Goal: Transaction & Acquisition: Purchase product/service

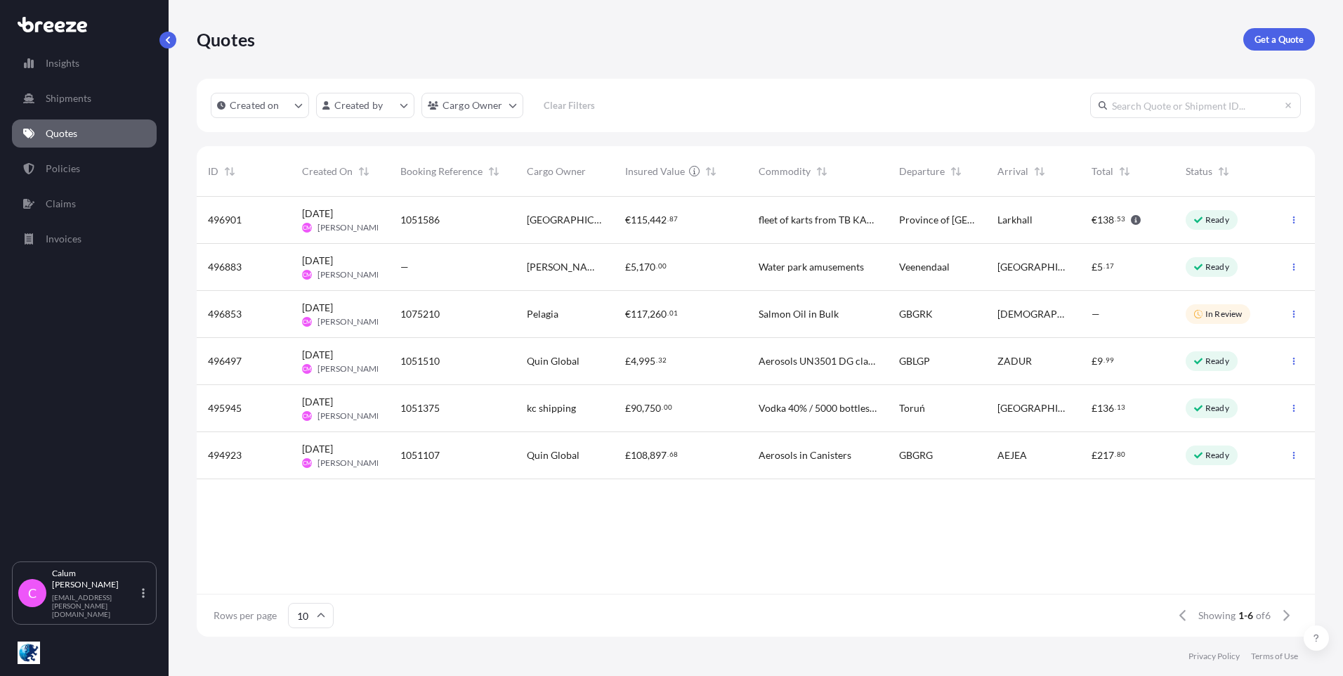
scroll to position [437, 1107]
click at [1274, 36] on p "Get a Quote" at bounding box center [1278, 39] width 49 height 14
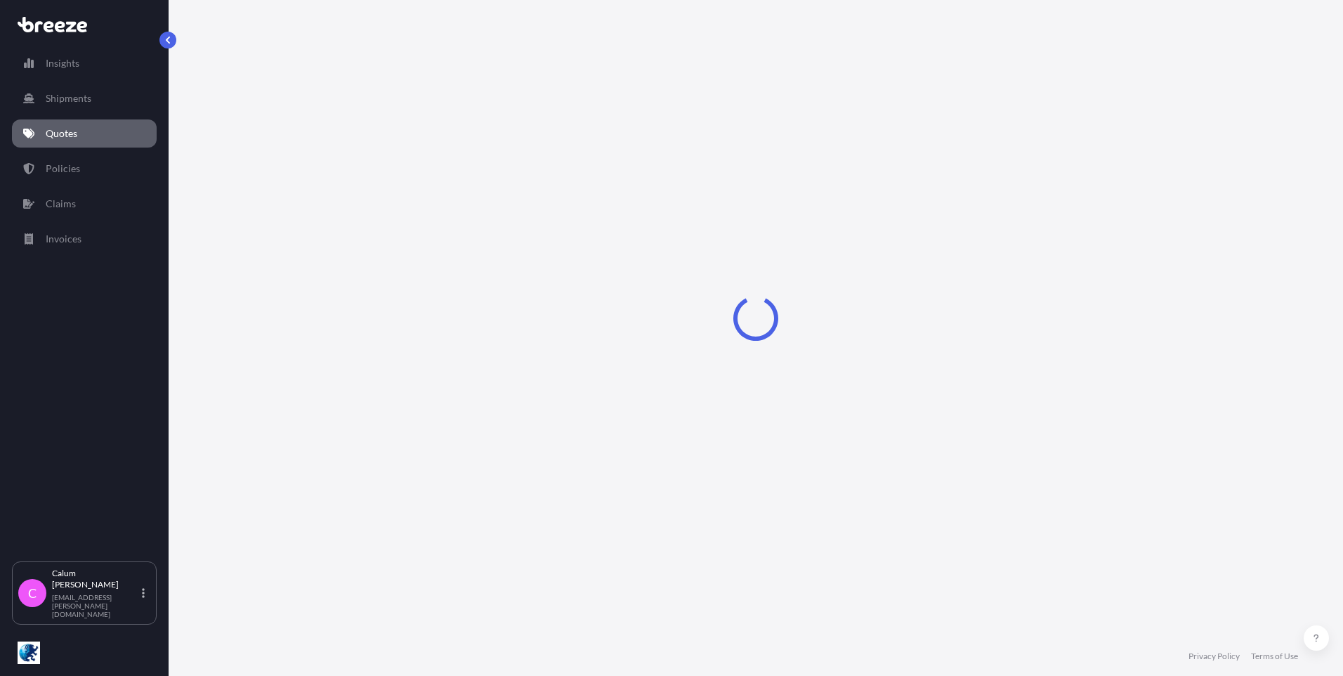
select select "Sea"
select select "1"
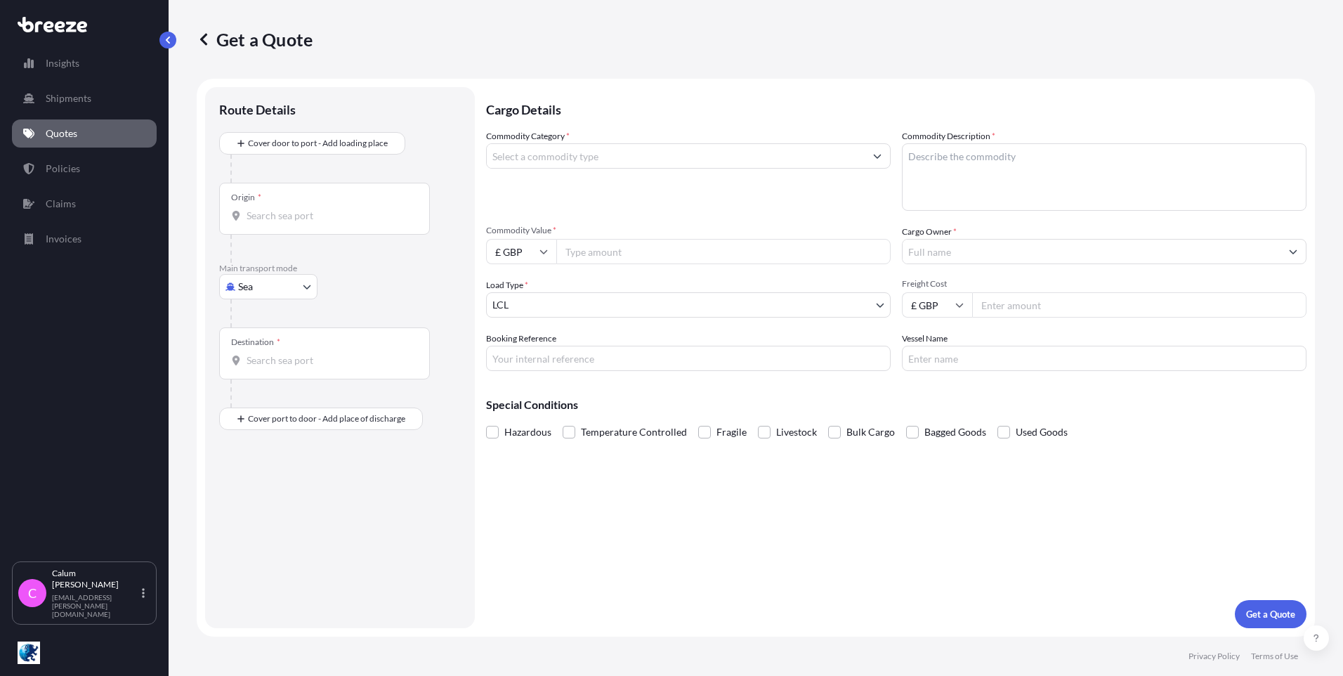
click at [274, 280] on body "Insights Shipments Quotes Policies Claims Invoices C [PERSON_NAME] [EMAIL_ADDRE…" at bounding box center [671, 338] width 1343 height 676
click at [275, 348] on div "Air" at bounding box center [268, 348] width 87 height 25
select select "Air"
click at [292, 207] on div "Origin *" at bounding box center [324, 214] width 211 height 52
click at [292, 214] on input "Origin *" at bounding box center [329, 221] width 166 height 14
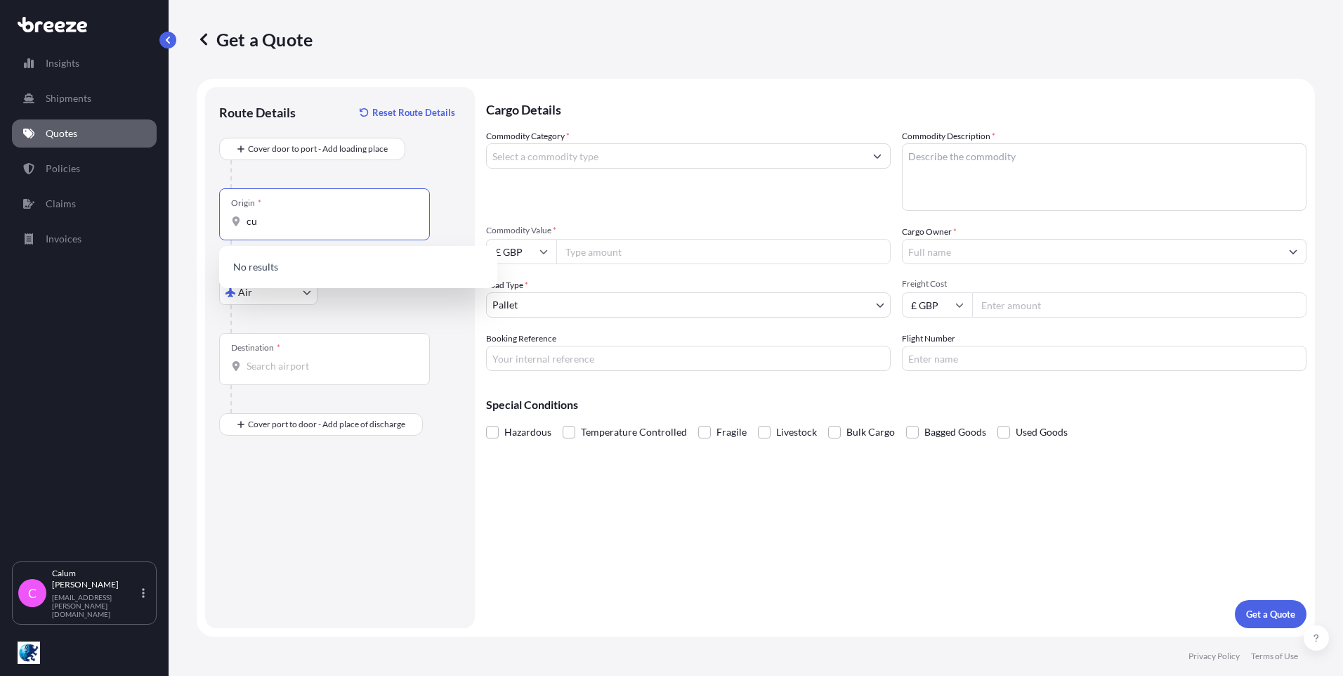
type input "c"
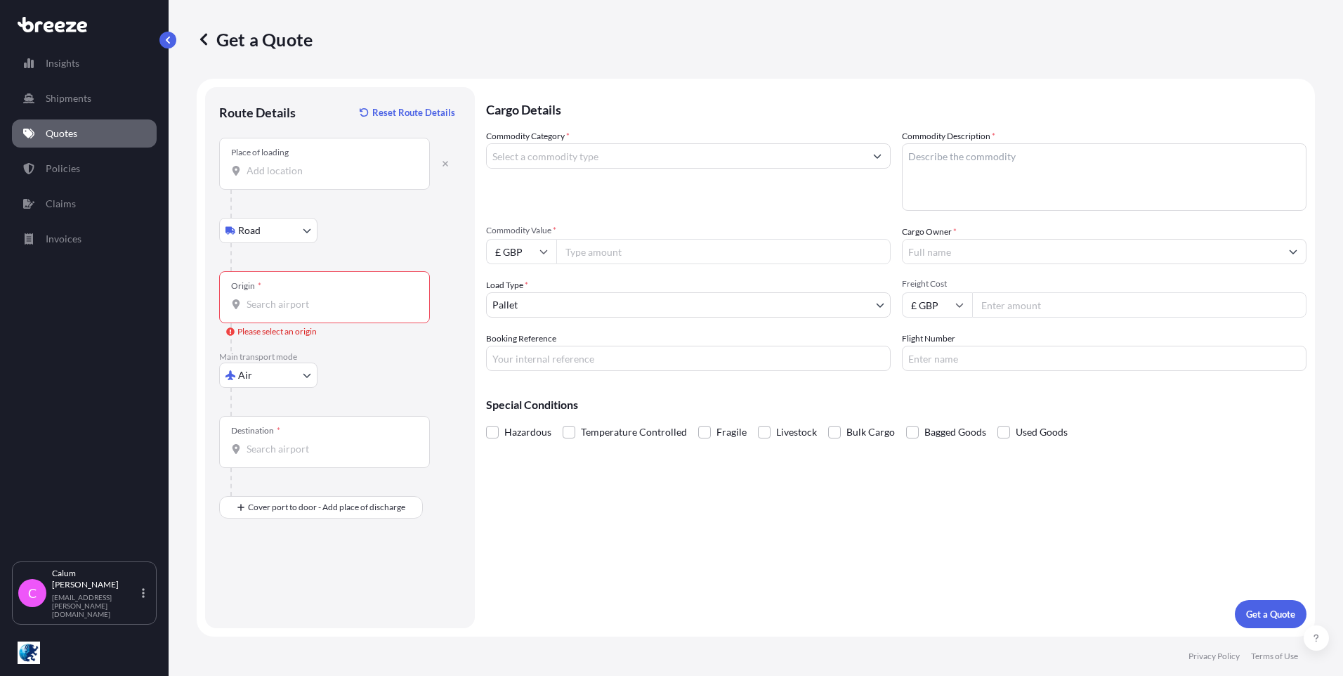
click at [305, 173] on input "Place of loading" at bounding box center [329, 171] width 166 height 14
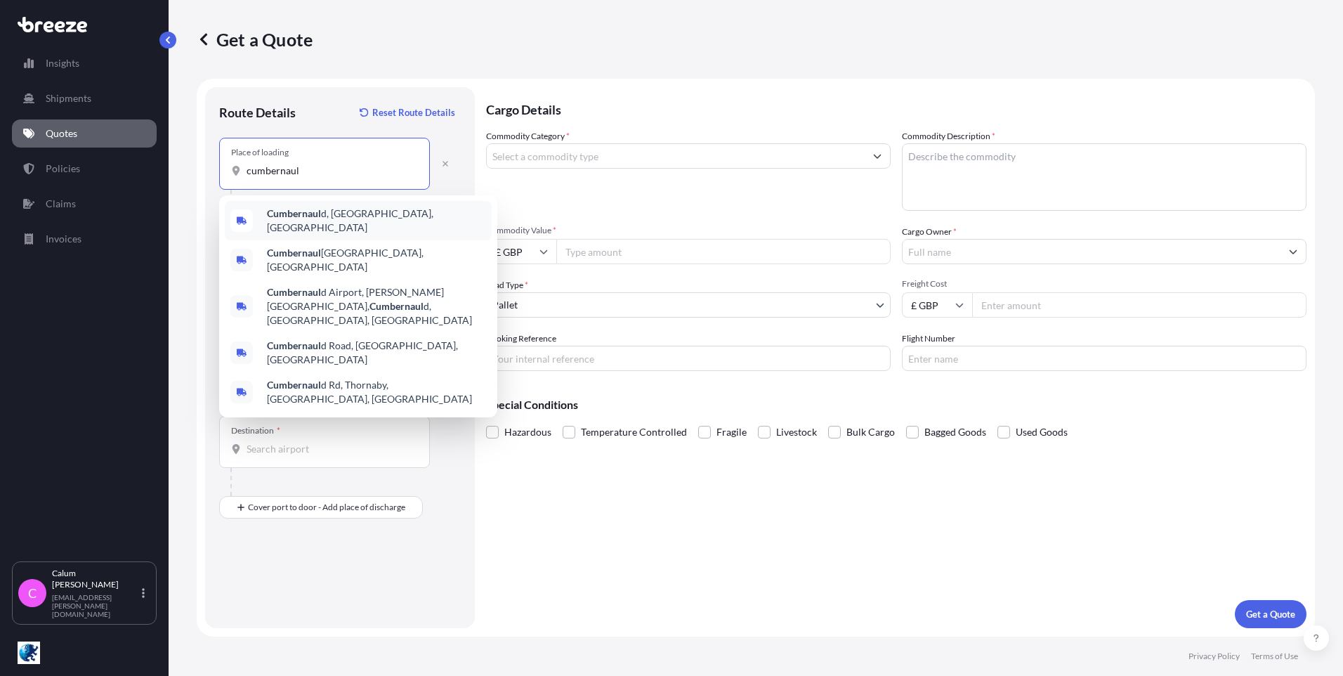
click at [322, 224] on div "Cumbernaul d, [GEOGRAPHIC_DATA], [GEOGRAPHIC_DATA]" at bounding box center [358, 220] width 267 height 39
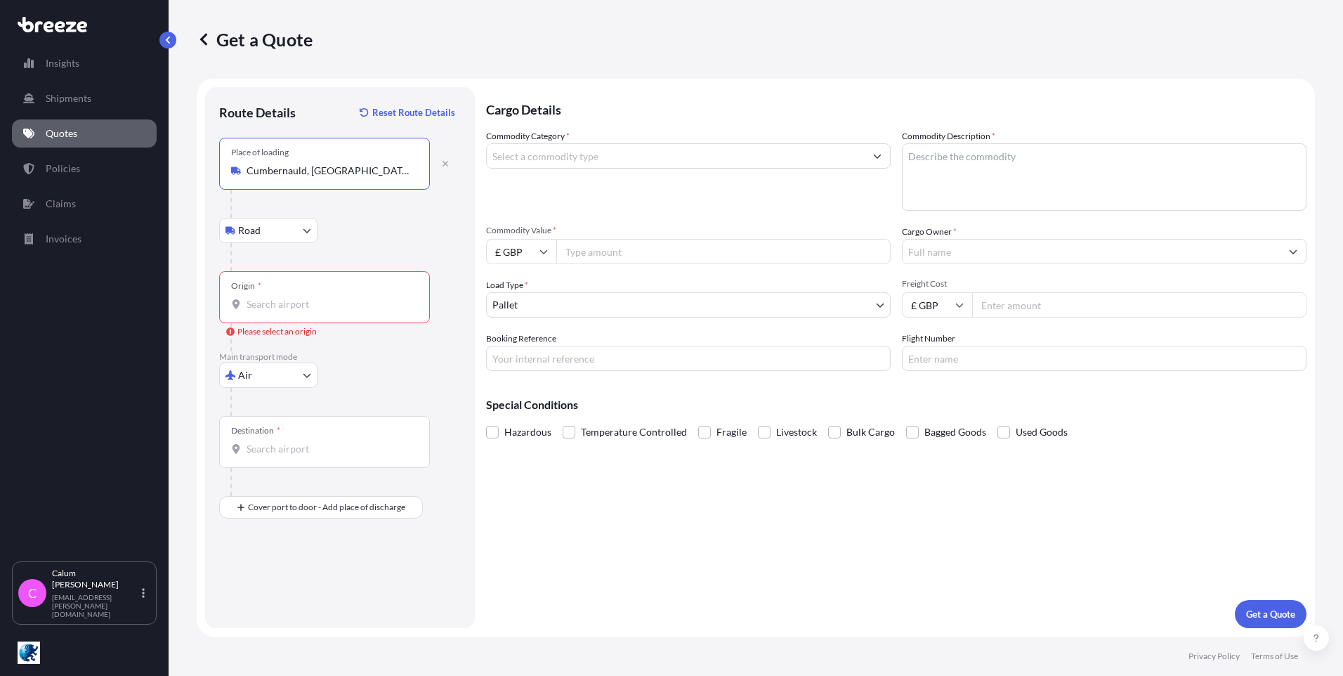
type input "Cumbernauld, [GEOGRAPHIC_DATA], [GEOGRAPHIC_DATA]"
click at [283, 304] on input "Origin * Please select an origin" at bounding box center [329, 304] width 166 height 14
click at [303, 306] on input "Origin * Please select an origin" at bounding box center [329, 304] width 166 height 14
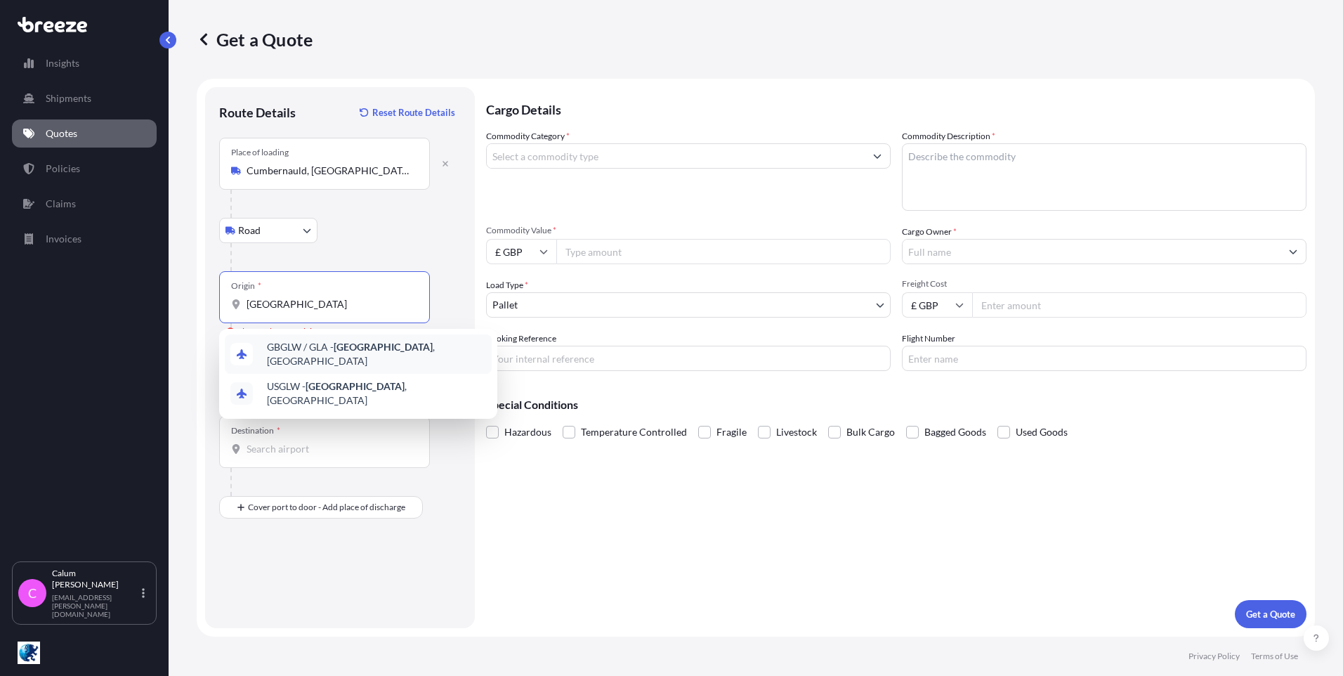
click at [317, 349] on span "GBGLW / GLA - [GEOGRAPHIC_DATA] , [GEOGRAPHIC_DATA]" at bounding box center [376, 354] width 219 height 28
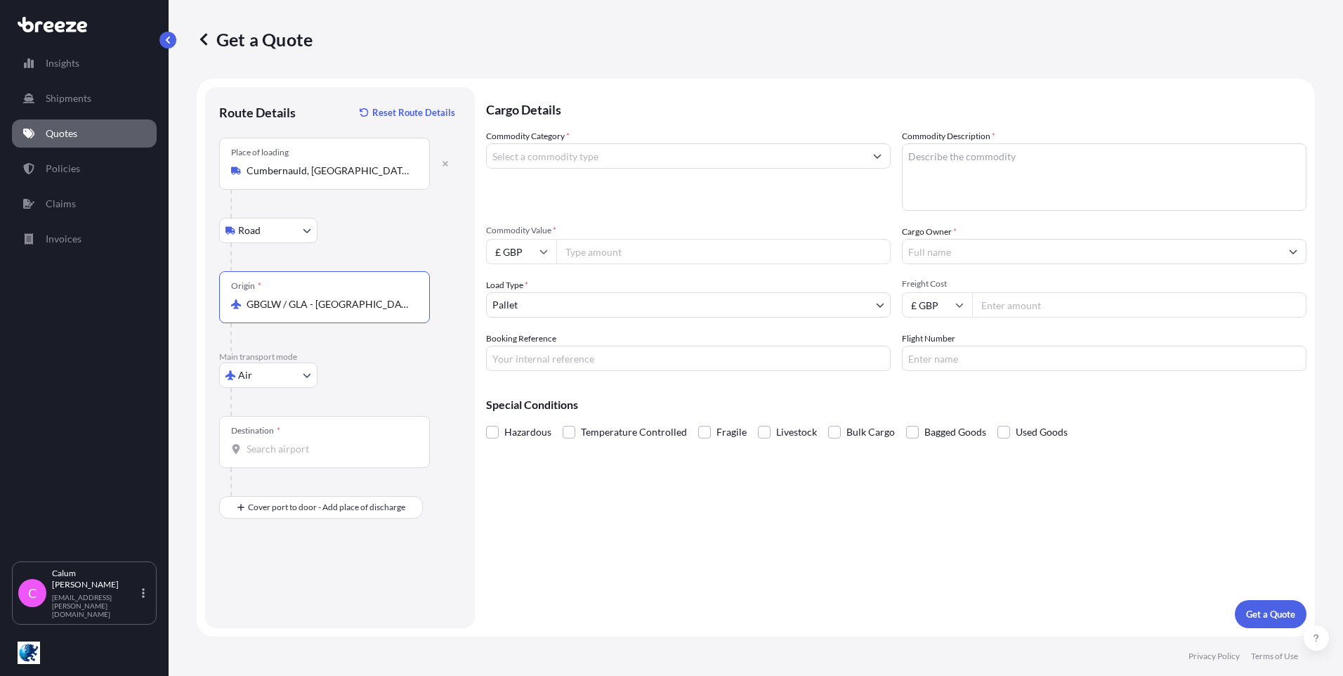
type input "GBGLW / GLA - [GEOGRAPHIC_DATA], [GEOGRAPHIC_DATA]"
click at [294, 447] on input "Destination *" at bounding box center [329, 449] width 166 height 14
type input "AUBNE - [GEOGRAPHIC_DATA], [GEOGRAPHIC_DATA]"
click at [284, 577] on input "Place of Discharge" at bounding box center [329, 582] width 166 height 14
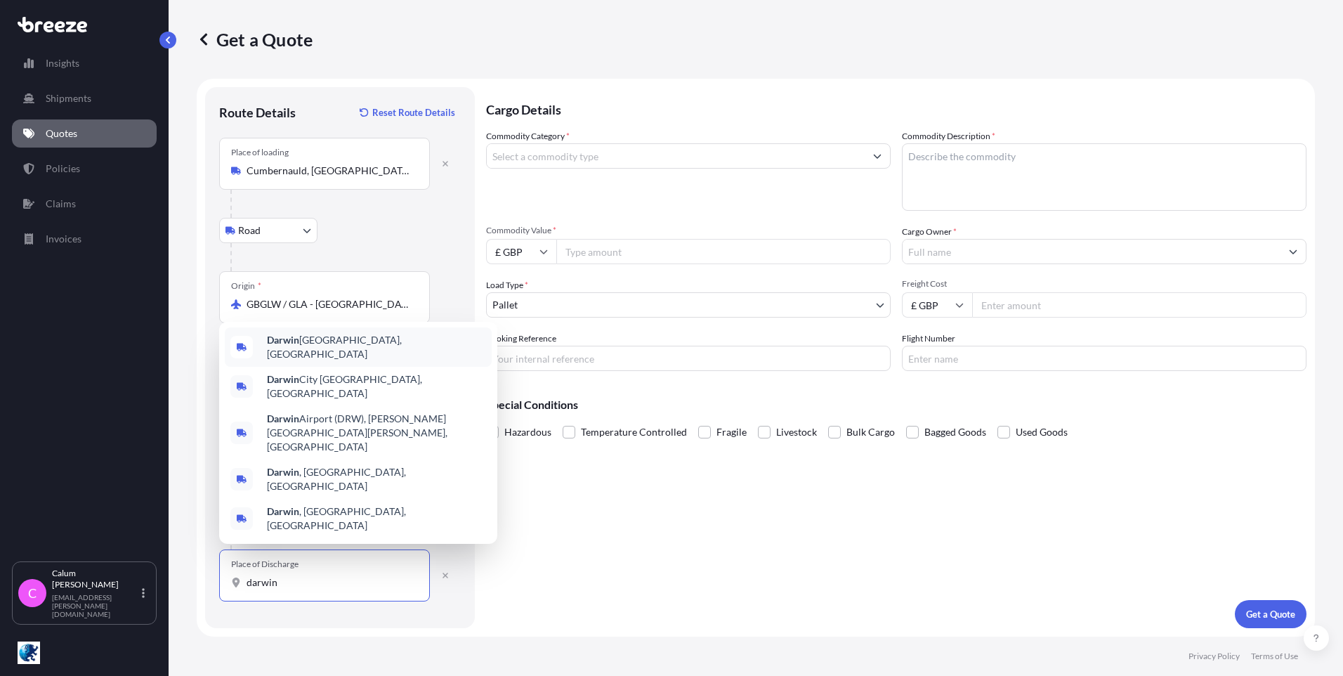
click at [275, 345] on b "Darwin" at bounding box center [283, 340] width 32 height 12
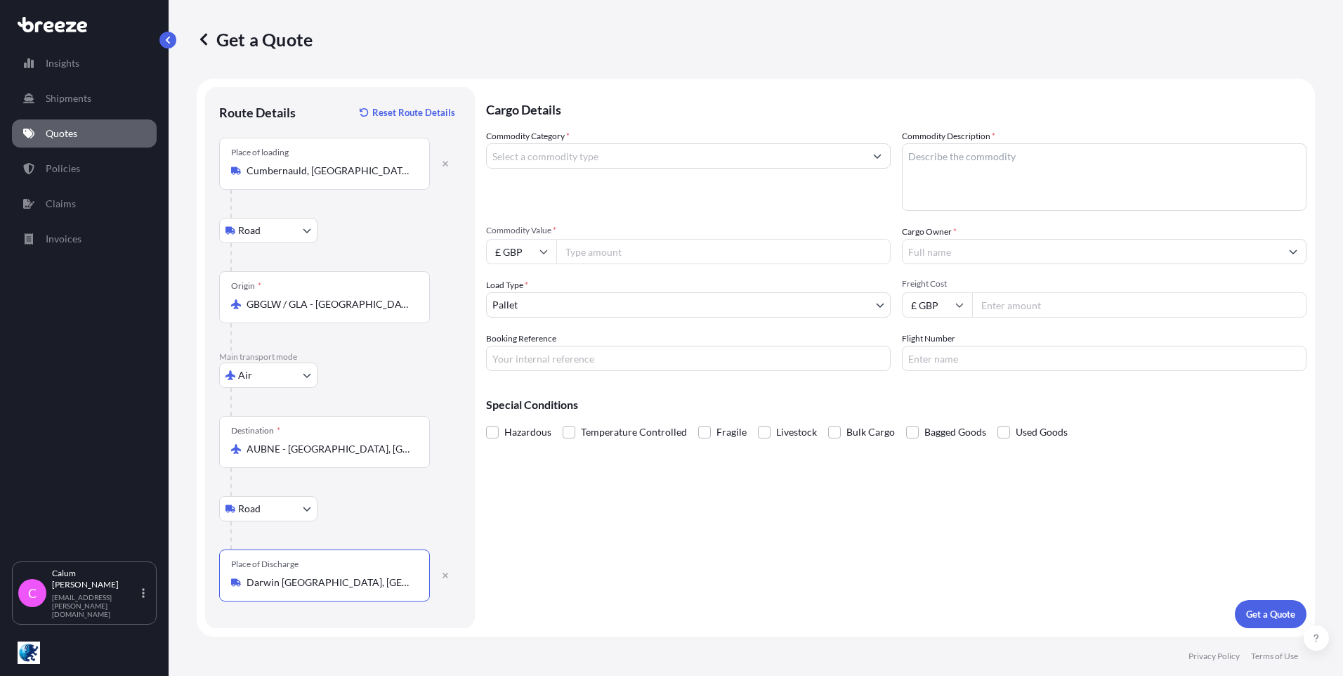
type input "Darwin [GEOGRAPHIC_DATA], [GEOGRAPHIC_DATA]"
click at [604, 159] on input "Commodity Category *" at bounding box center [676, 155] width 378 height 25
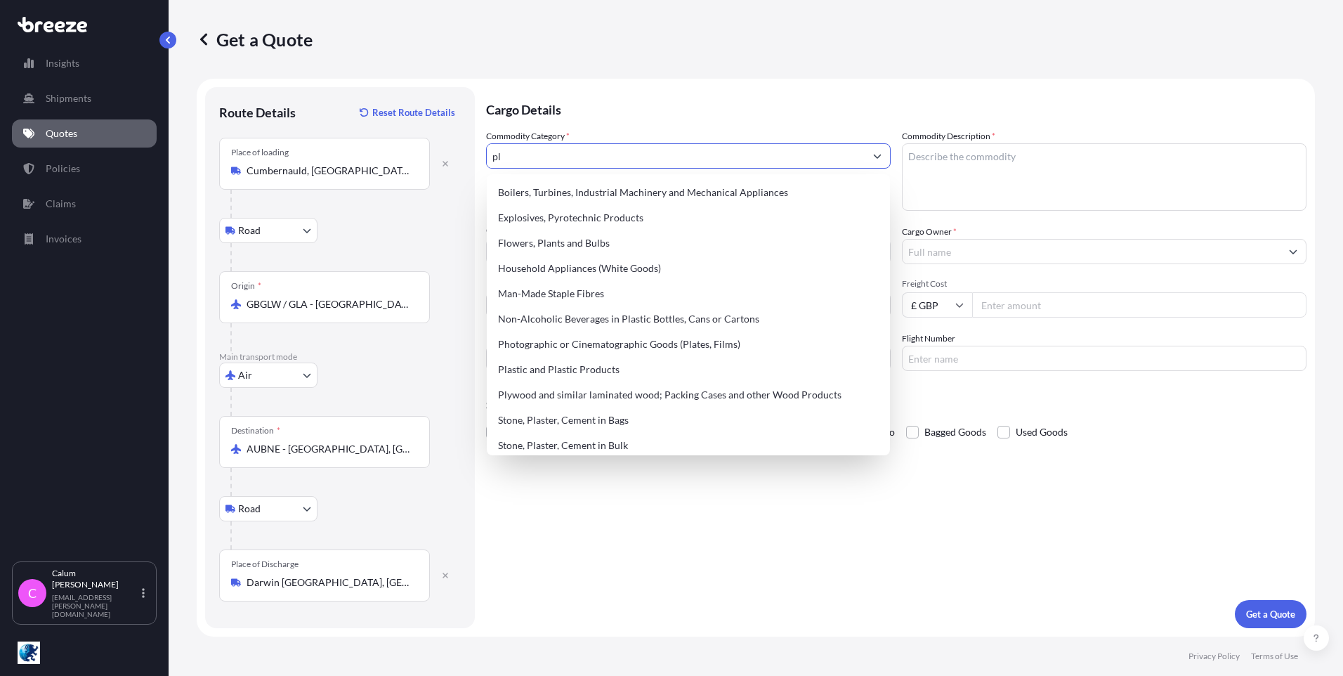
type input "p"
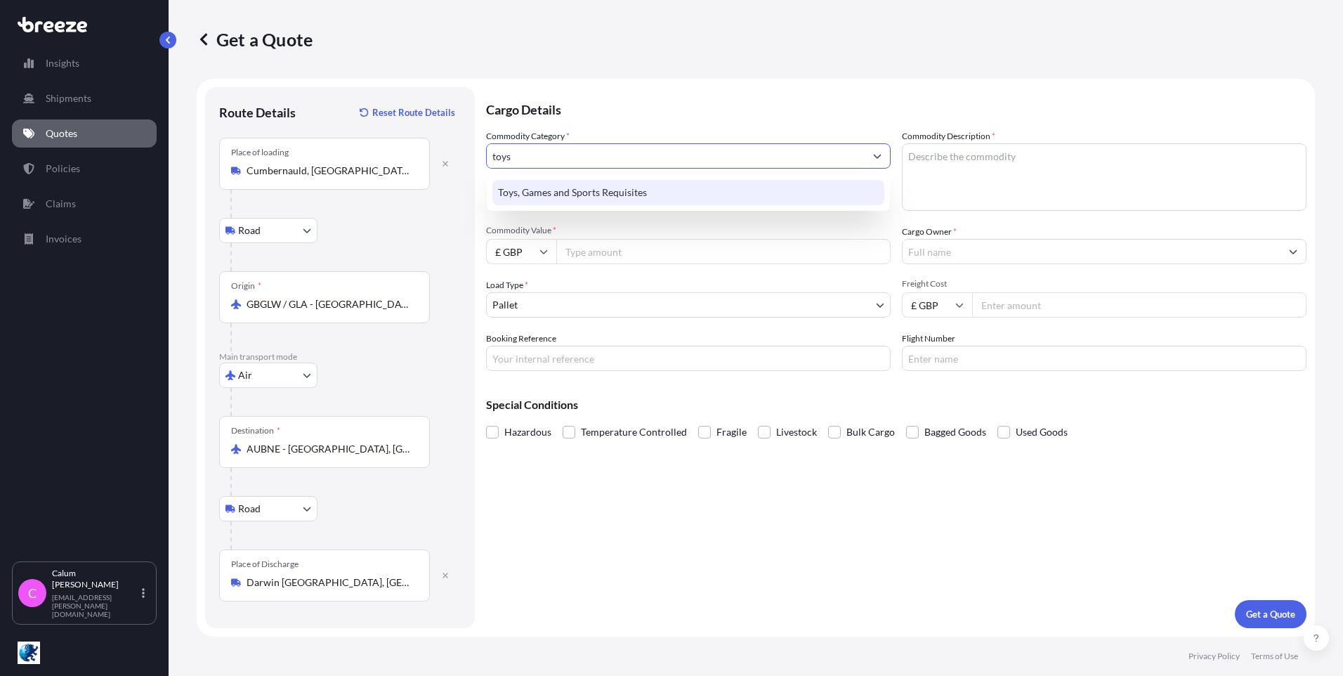
click at [620, 197] on div "Toys, Games and Sports Requisites" at bounding box center [688, 192] width 392 height 25
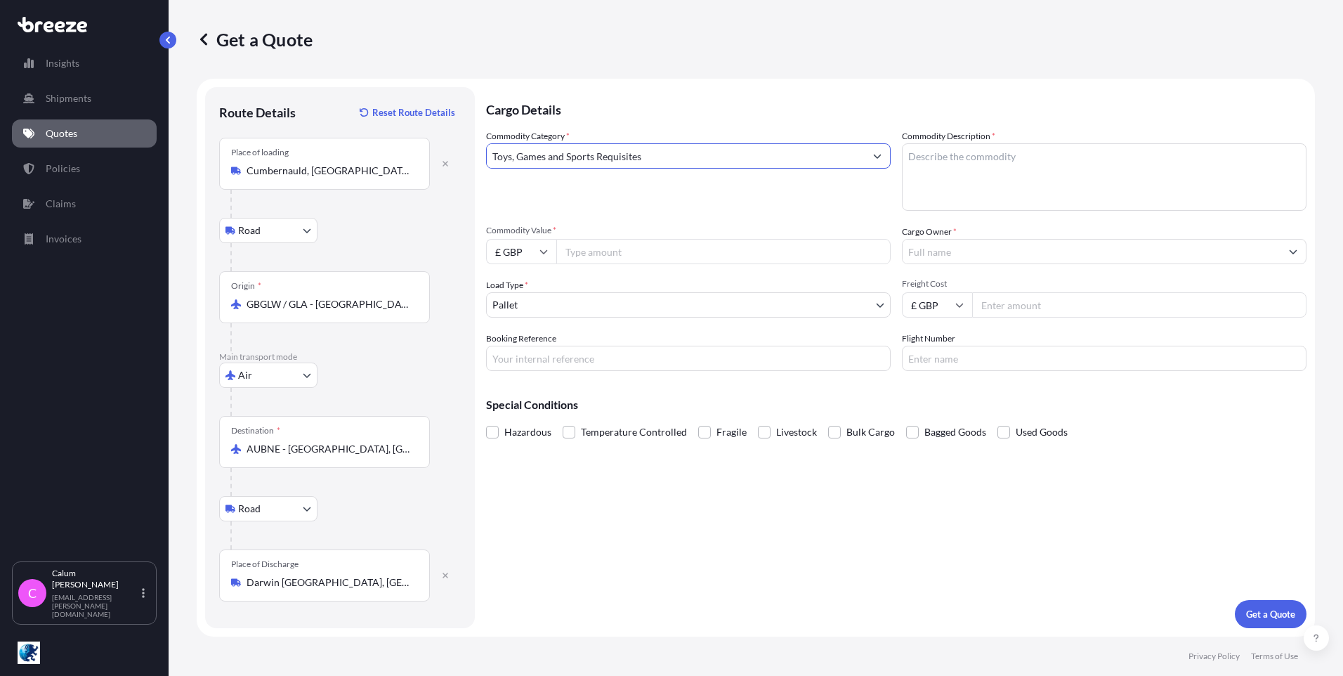
type input "Toys, Games and Sports Requisites"
click at [936, 164] on textarea "Commodity Description *" at bounding box center [1104, 176] width 404 height 67
type textarea "Playground"
drag, startPoint x: 898, startPoint y: 157, endPoint x: 862, endPoint y: 155, distance: 36.5
click at [862, 155] on div "Commodity Category * Toys, Games and Sports Requisites Commodity Description * …" at bounding box center [896, 250] width 820 height 242
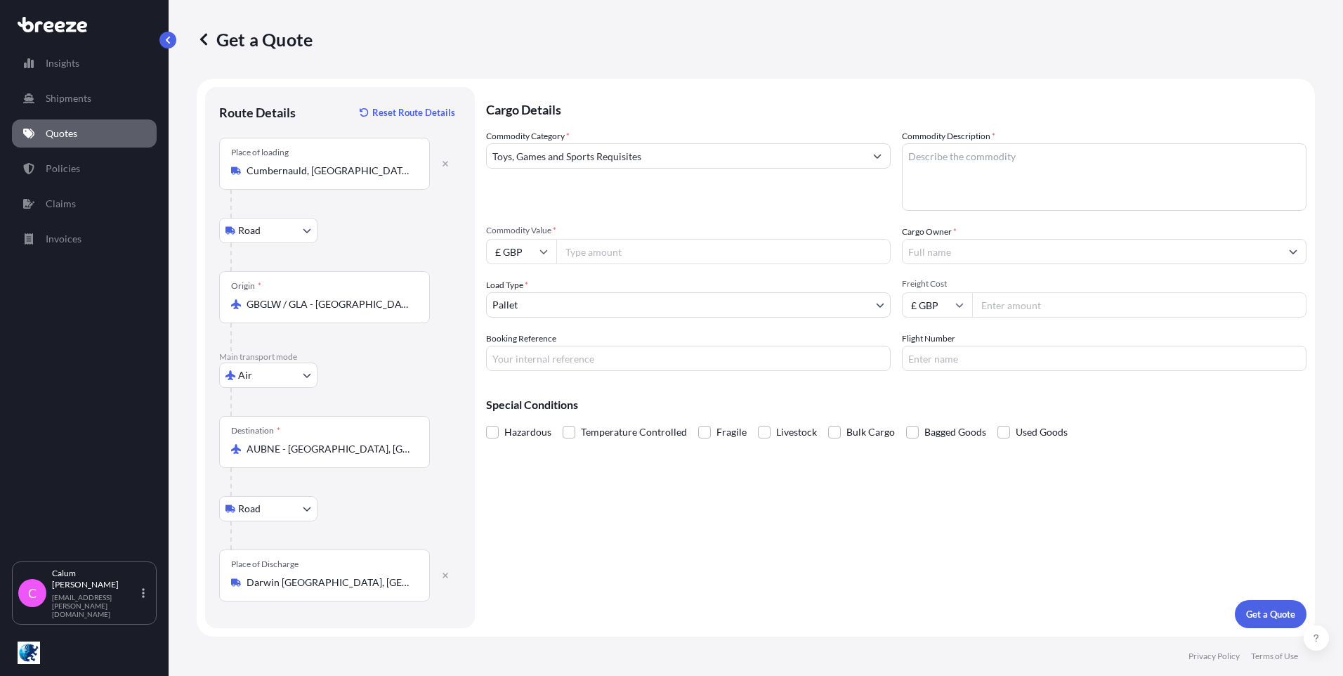
click at [985, 166] on textarea "Commodity Description *" at bounding box center [1104, 176] width 404 height 67
paste textarea "9508.26.0000"
click at [934, 155] on textarea "9508.26.0000" at bounding box center [1104, 176] width 404 height 67
click at [945, 155] on textarea "950826.0000" at bounding box center [1104, 176] width 404 height 67
type textarea "9508260000"
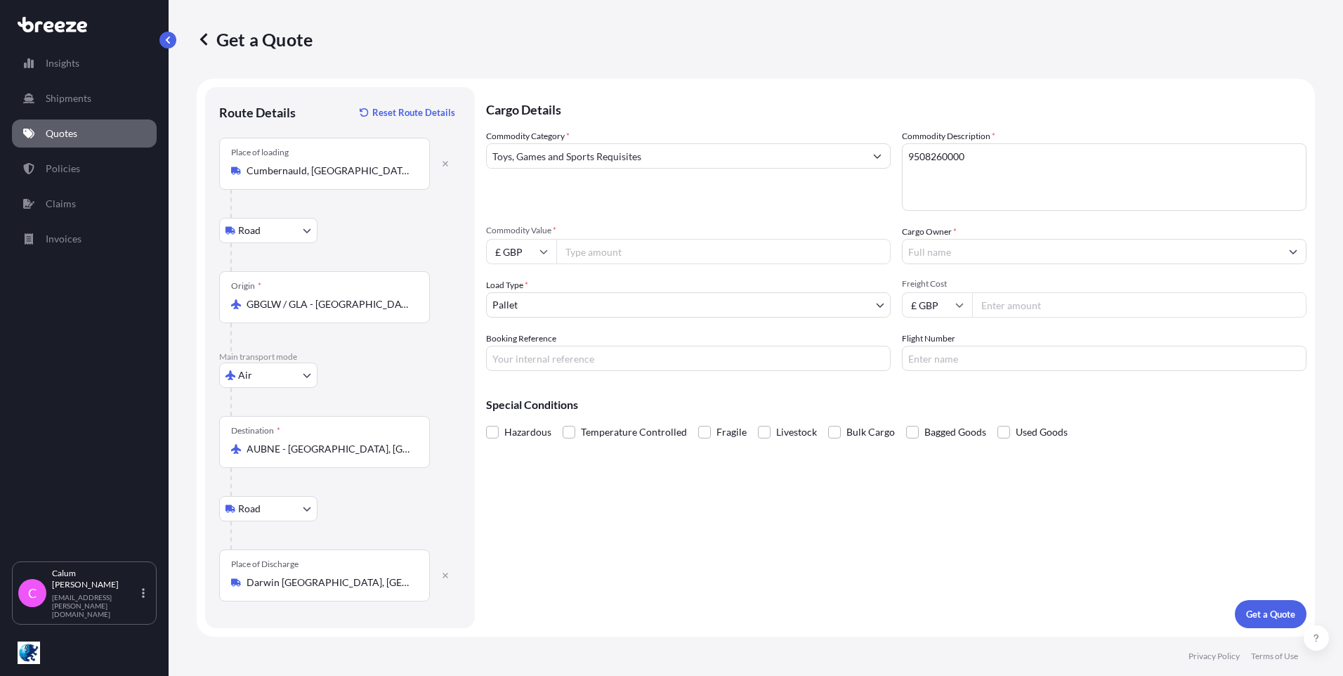
click at [658, 256] on input "Commodity Value *" at bounding box center [723, 251] width 334 height 25
type input "16000"
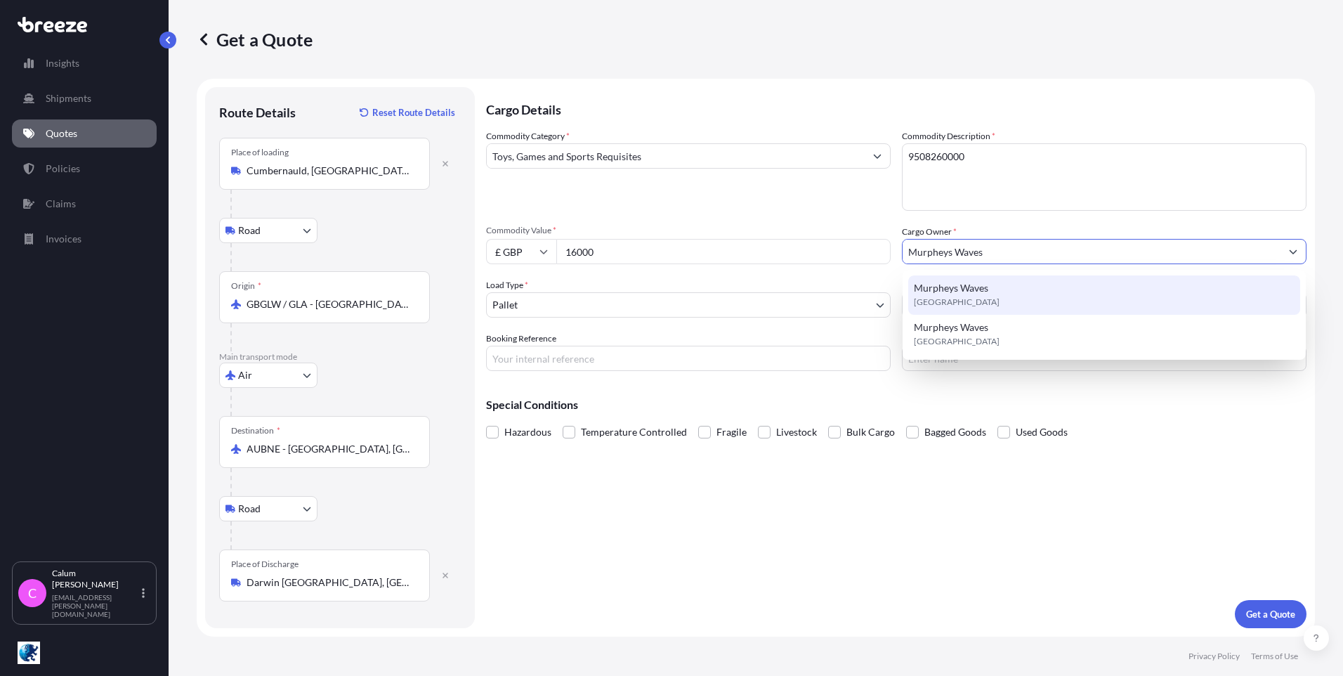
click at [977, 295] on div "Murpheys Waves [GEOGRAPHIC_DATA]" at bounding box center [1104, 294] width 392 height 39
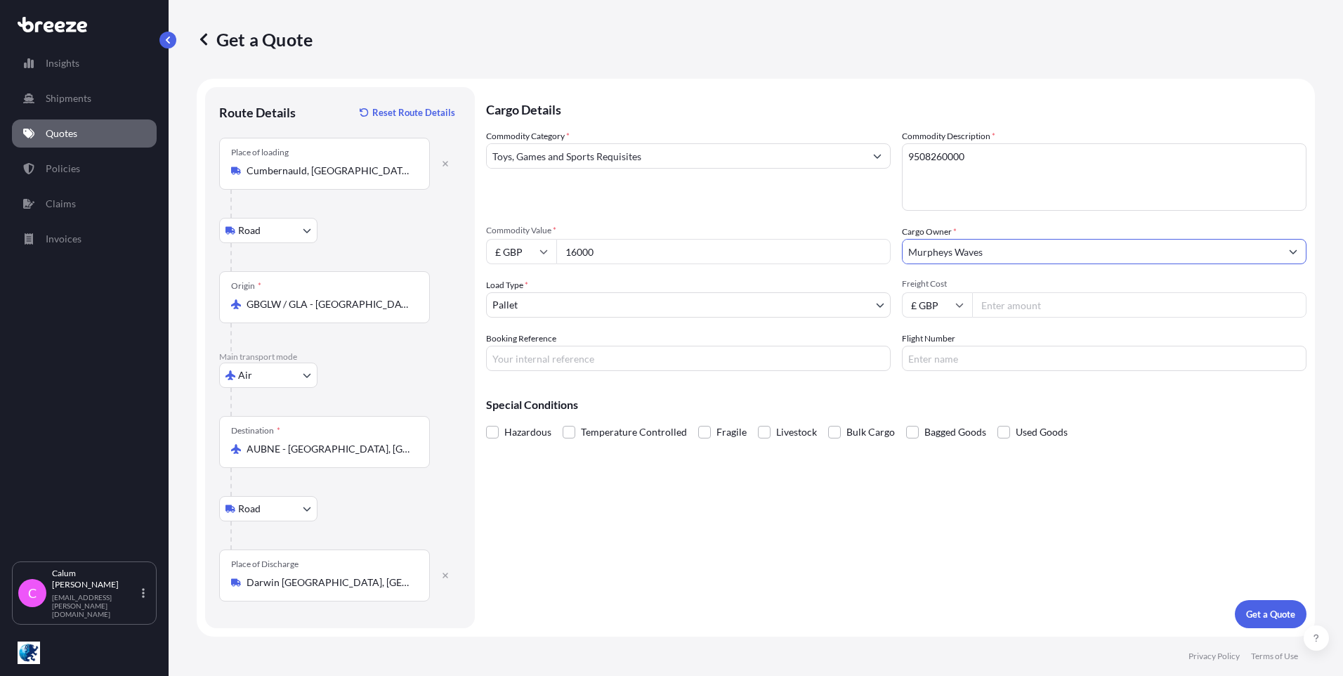
type input "Murpheys Waves"
click at [1052, 308] on input "Freight Cost" at bounding box center [1139, 304] width 334 height 25
click at [1010, 303] on input "Freight Cost" at bounding box center [1139, 304] width 334 height 25
type input "2400"
click at [610, 358] on input "Booking Reference" at bounding box center [688, 357] width 404 height 25
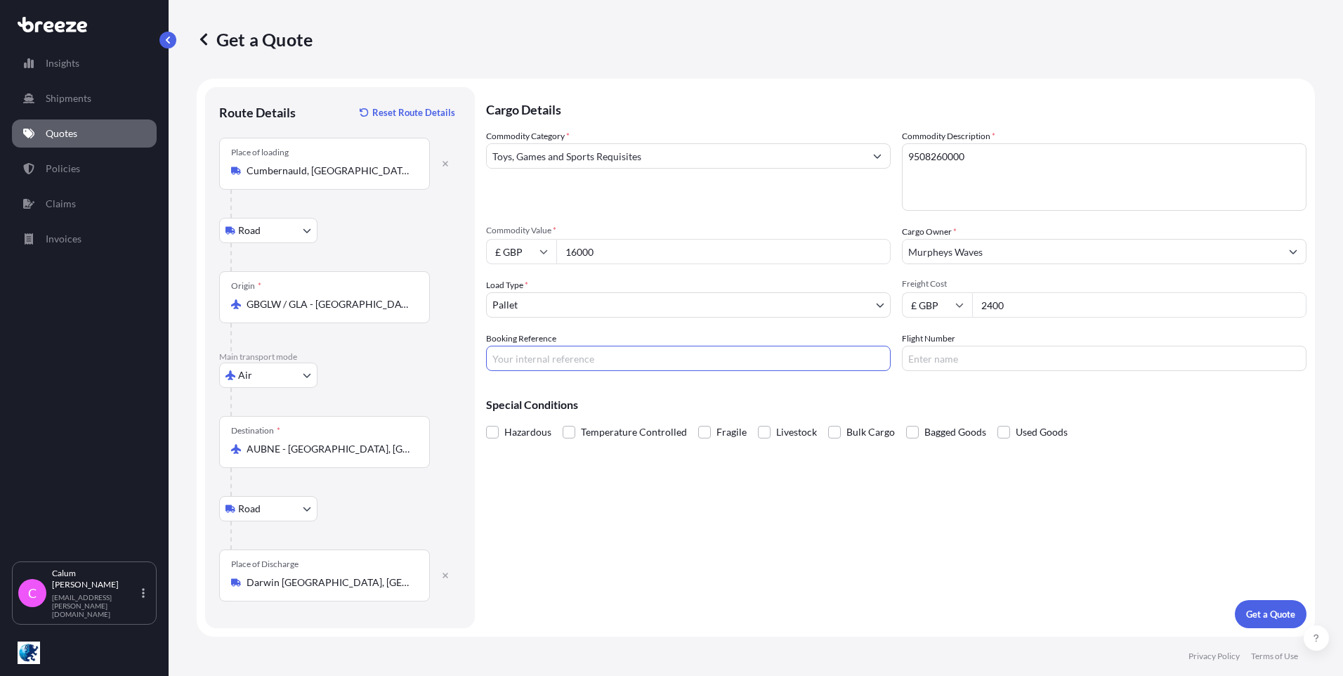
paste input "1051622"
type input "1051622"
click at [947, 356] on input "Flight Number" at bounding box center [1104, 357] width 404 height 25
click at [565, 464] on div "Cargo Details Commodity Category * Toys, Games and Sports Requisites Commodity …" at bounding box center [896, 357] width 820 height 541
click at [1277, 617] on p "Get a Quote" at bounding box center [1270, 614] width 49 height 14
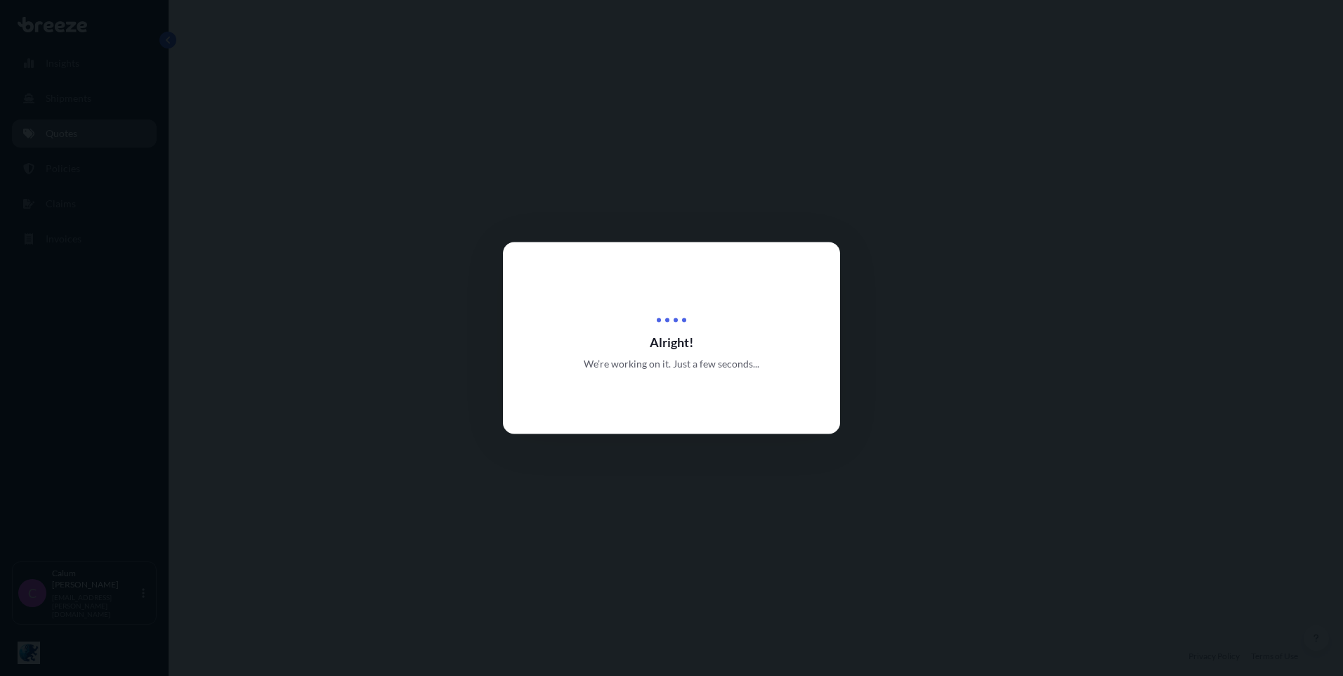
select select "Road"
select select "Air"
select select "Road"
select select "1"
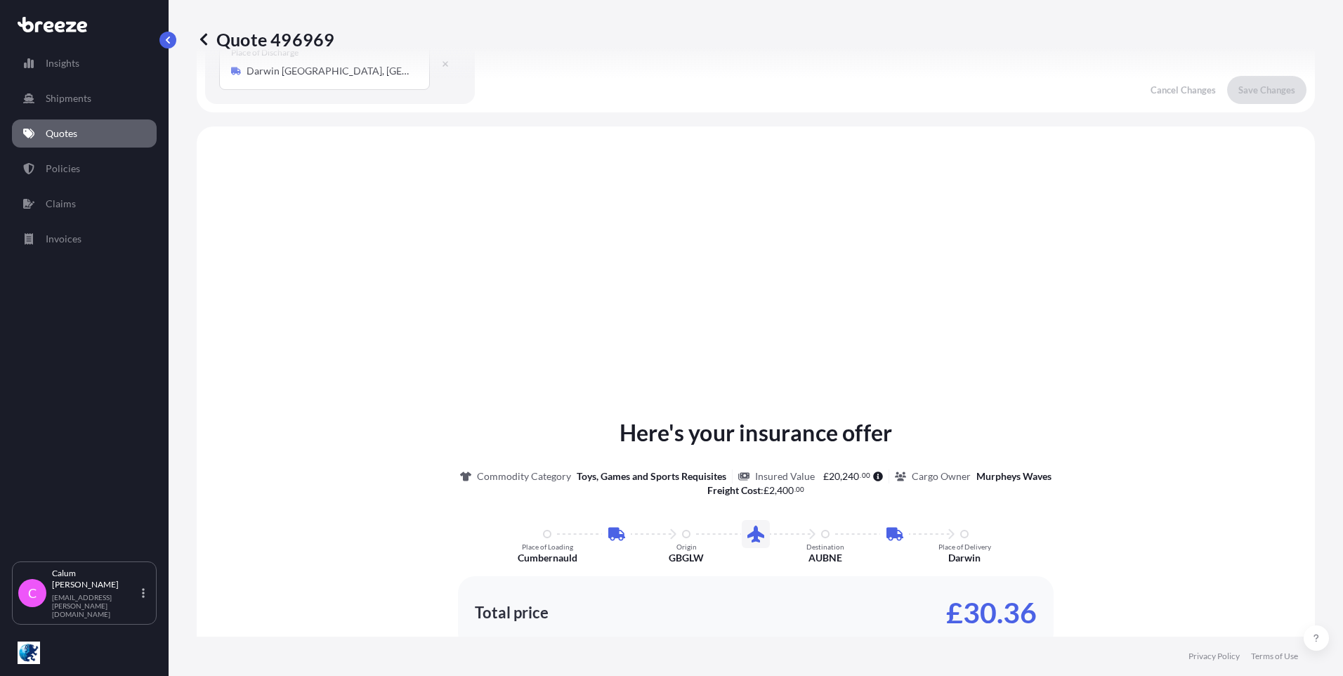
scroll to position [562, 0]
